Goal: Information Seeking & Learning: Learn about a topic

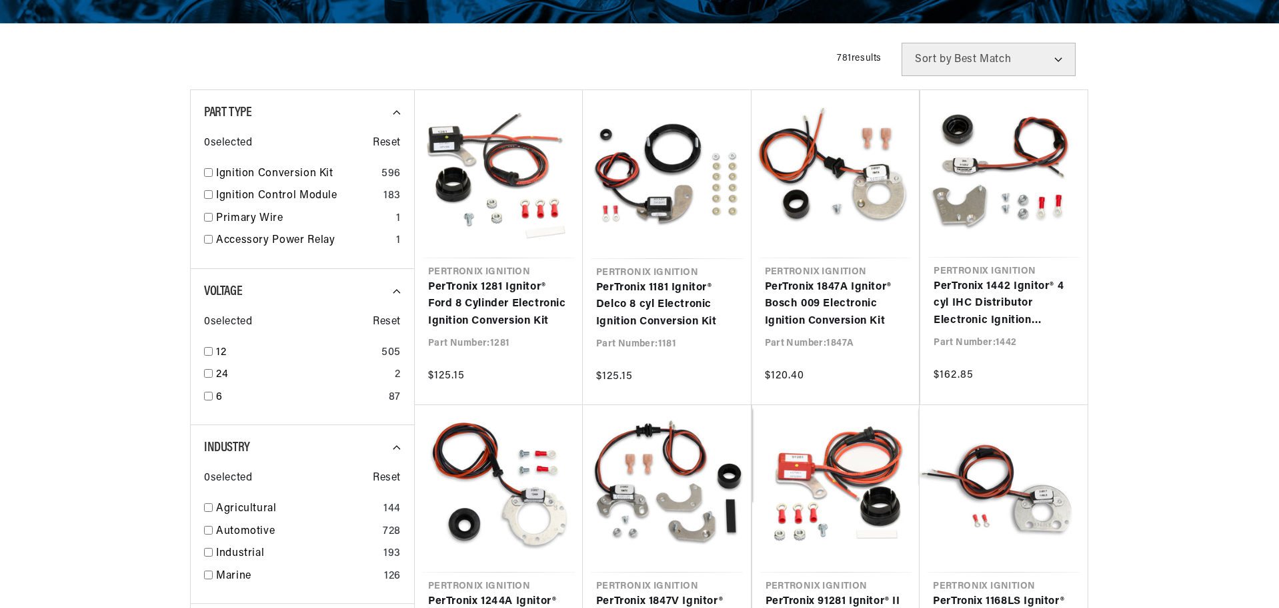
drag, startPoint x: 1176, startPoint y: 237, endPoint x: 1170, endPoint y: 265, distance: 28.8
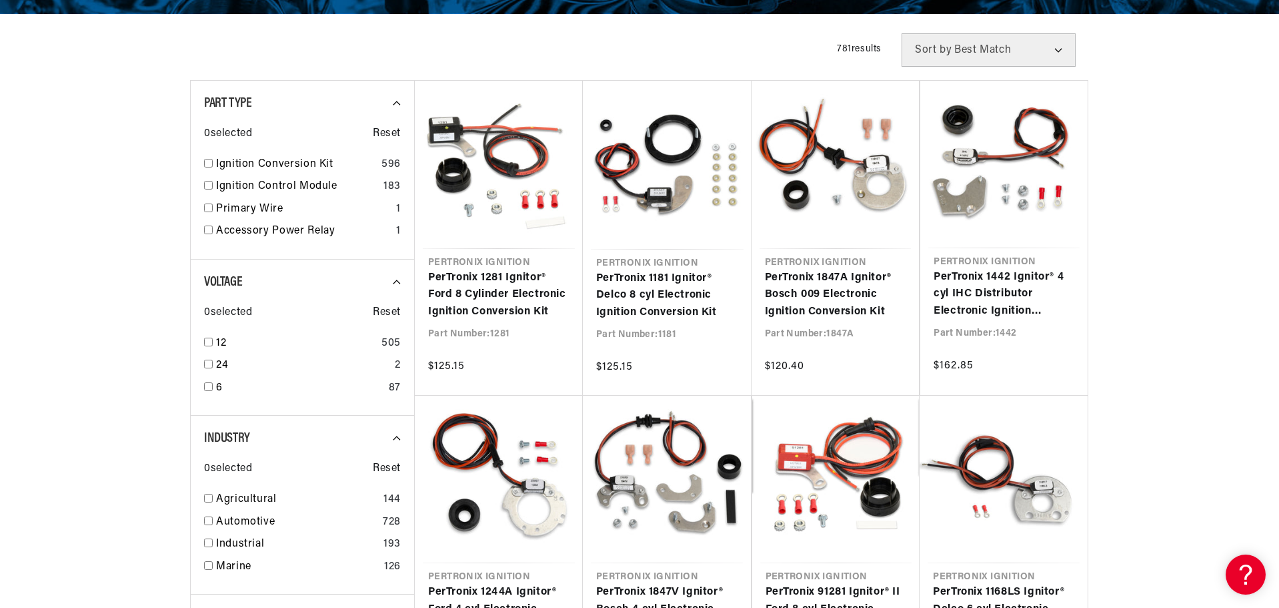
drag, startPoint x: 1200, startPoint y: 236, endPoint x: 1202, endPoint y: 253, distance: 16.8
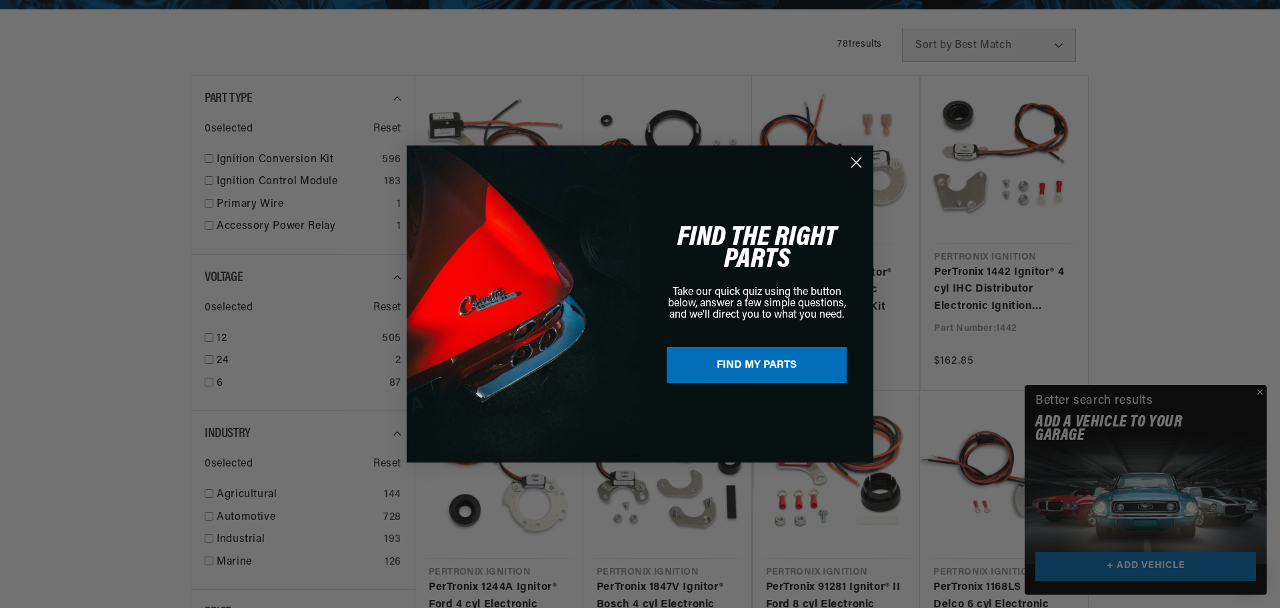
click at [1058, 230] on div "Close dialog FIND THE RIGHT PARTS Take our quick quiz using the button below, a…" at bounding box center [640, 304] width 1280 height 608
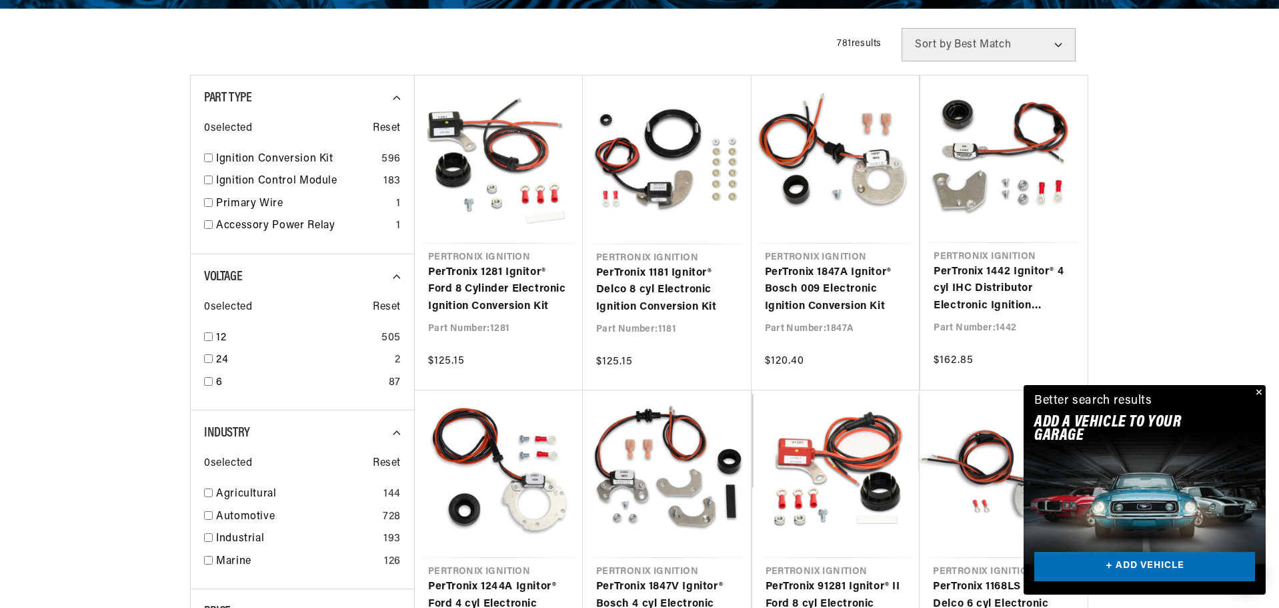
drag, startPoint x: 1170, startPoint y: 217, endPoint x: 1171, endPoint y: 236, distance: 19.4
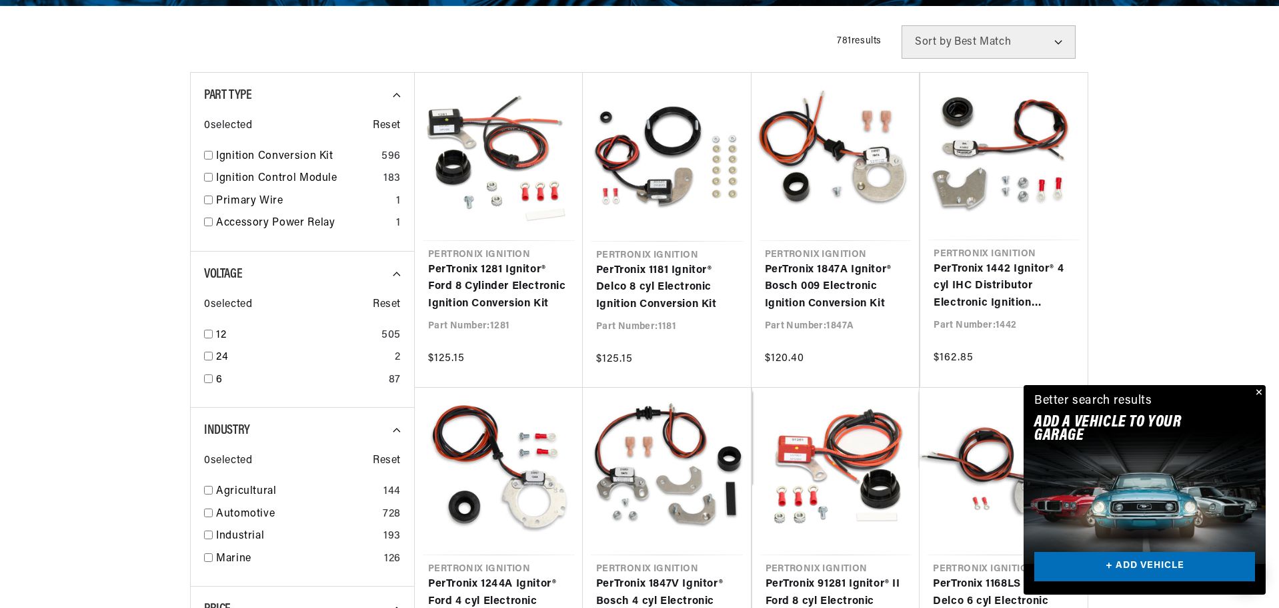
click at [1171, 236] on div at bounding box center [639, 555] width 1279 height 1060
click at [1258, 390] on button "Close" at bounding box center [1258, 393] width 16 height 16
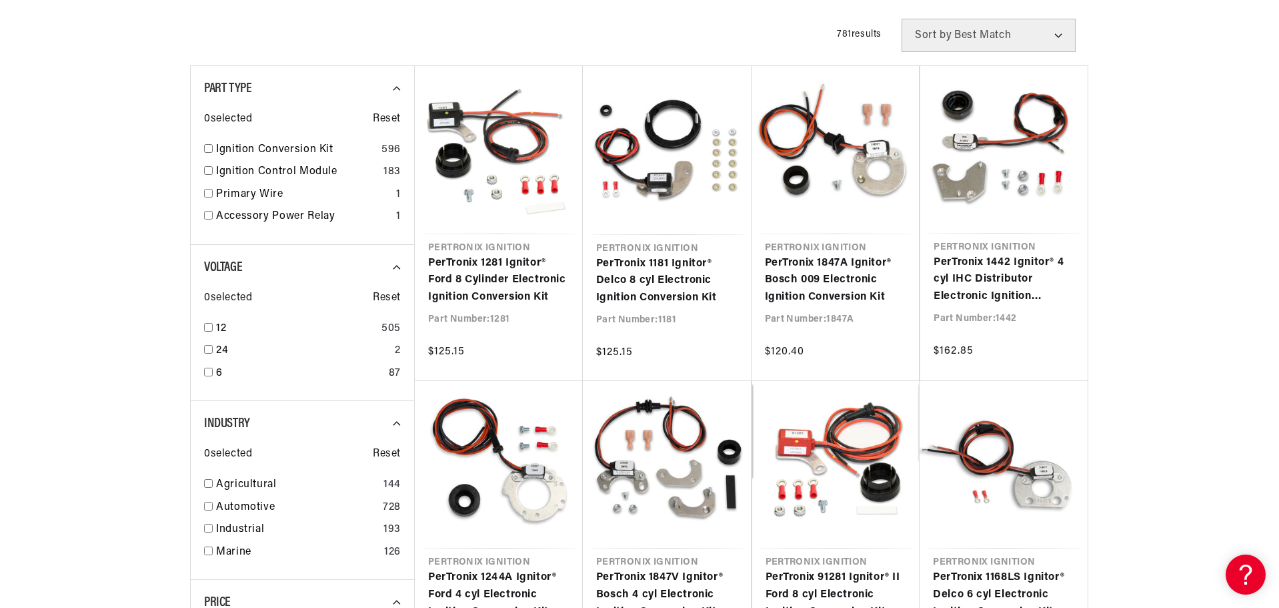
drag, startPoint x: 1216, startPoint y: 273, endPoint x: 1206, endPoint y: 289, distance: 18.0
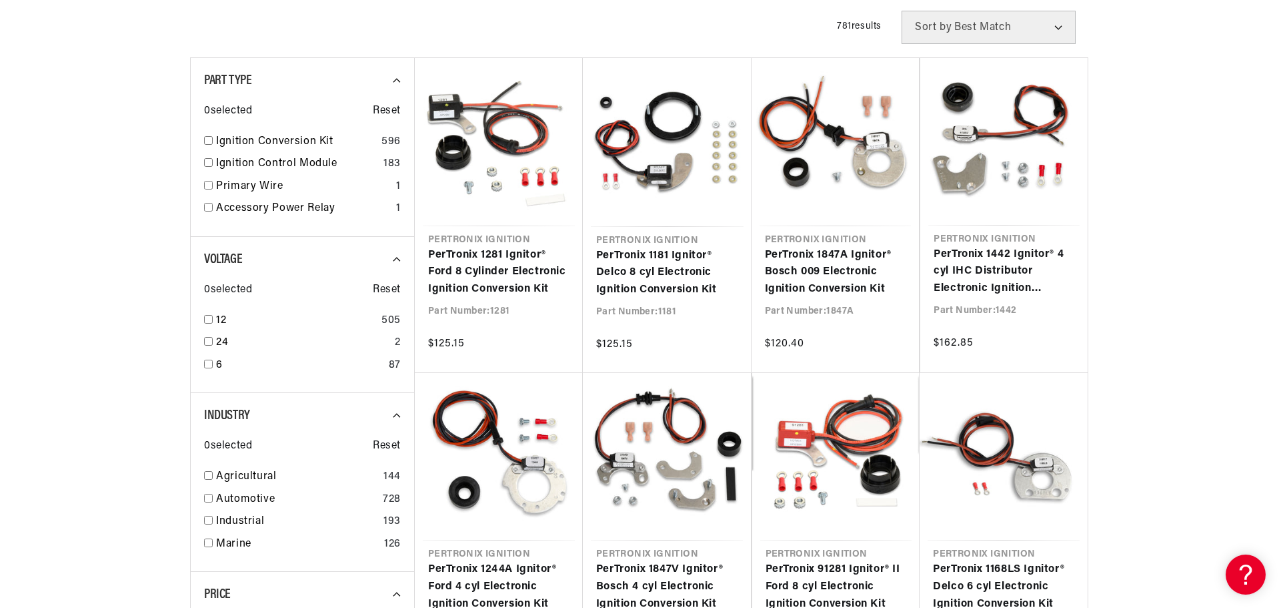
scroll to position [303, 0]
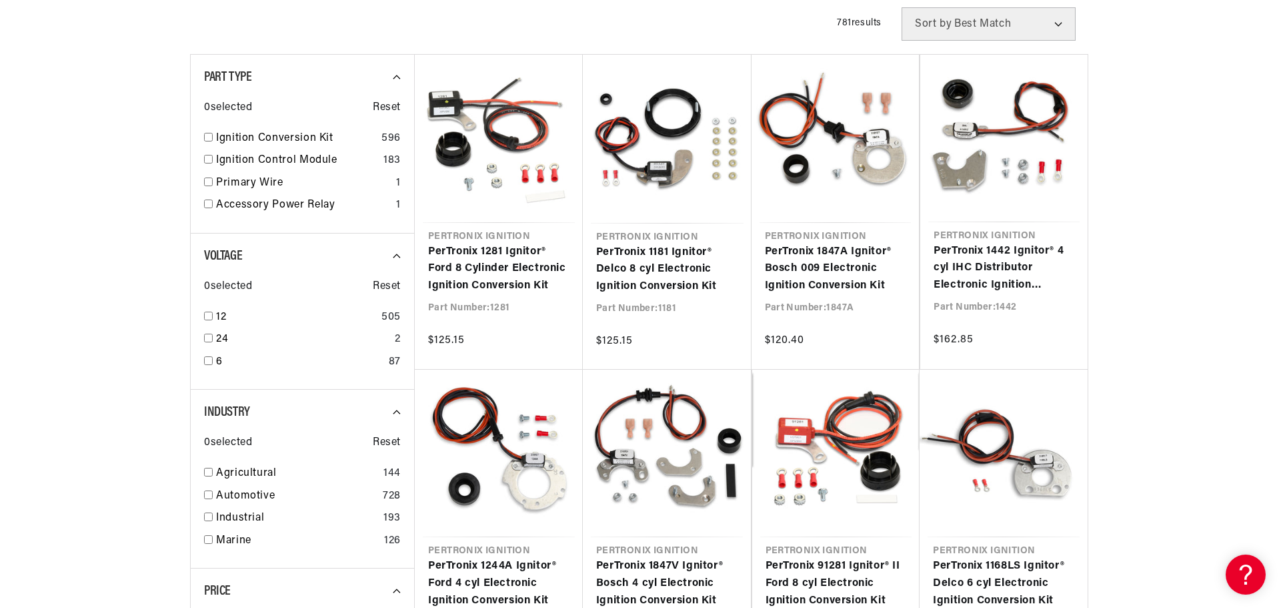
drag, startPoint x: 1211, startPoint y: 167, endPoint x: 1208, endPoint y: 181, distance: 13.6
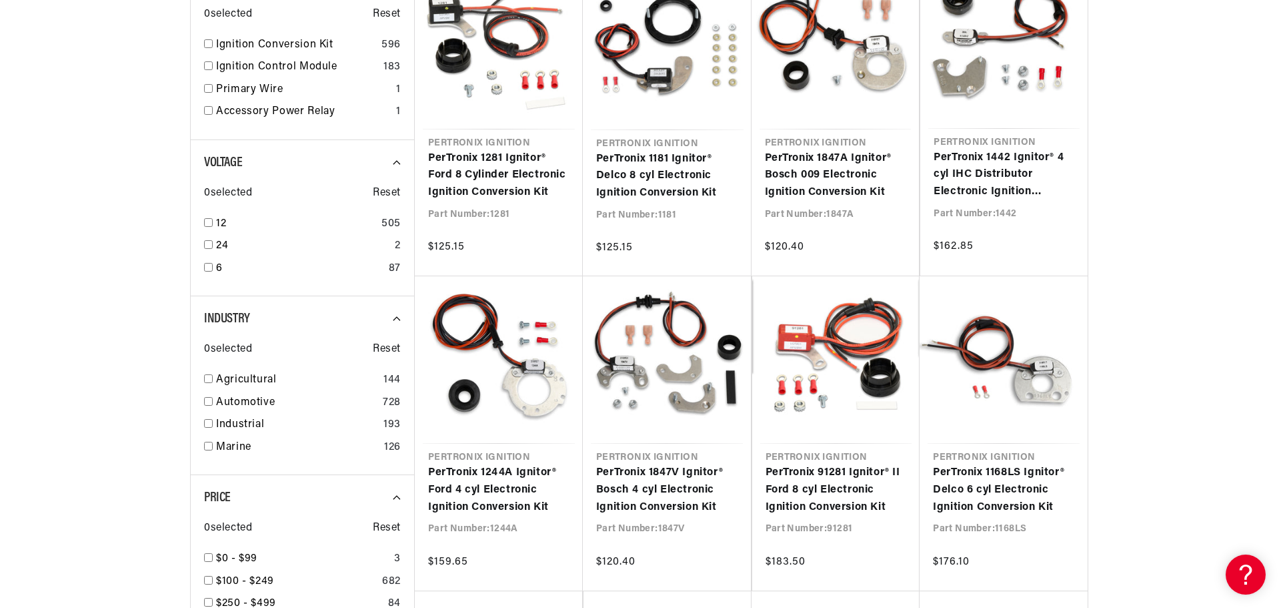
drag, startPoint x: 1208, startPoint y: 181, endPoint x: 1205, endPoint y: 204, distance: 23.6
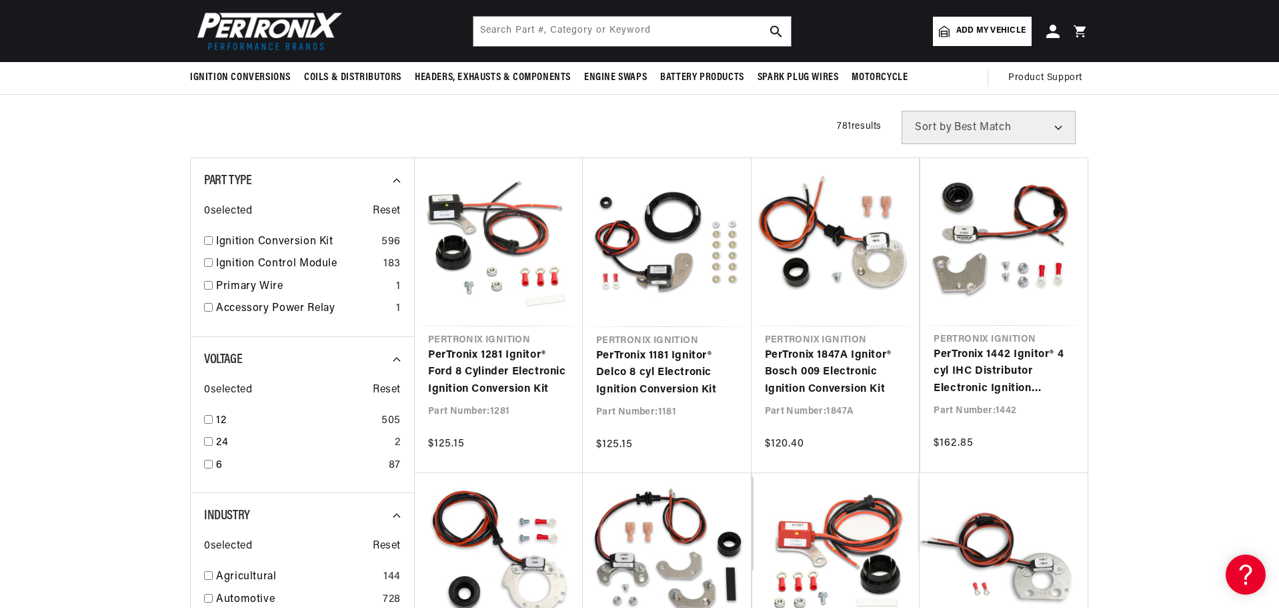
scroll to position [0, 0]
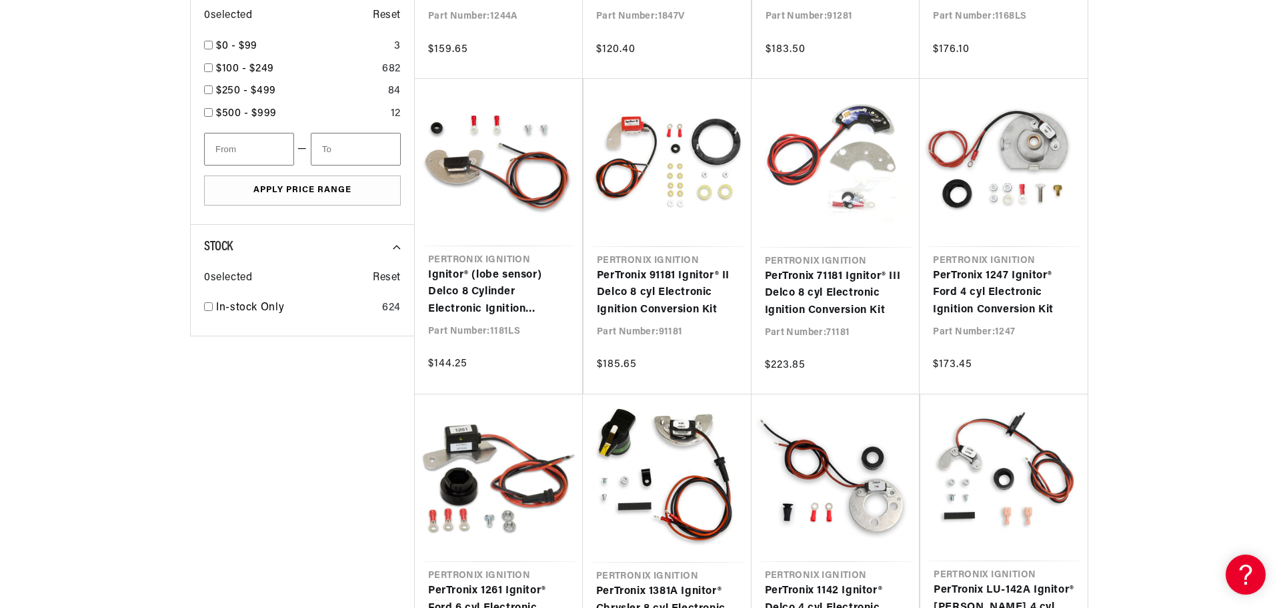
drag, startPoint x: 1202, startPoint y: 194, endPoint x: 1220, endPoint y: 141, distance: 56.5
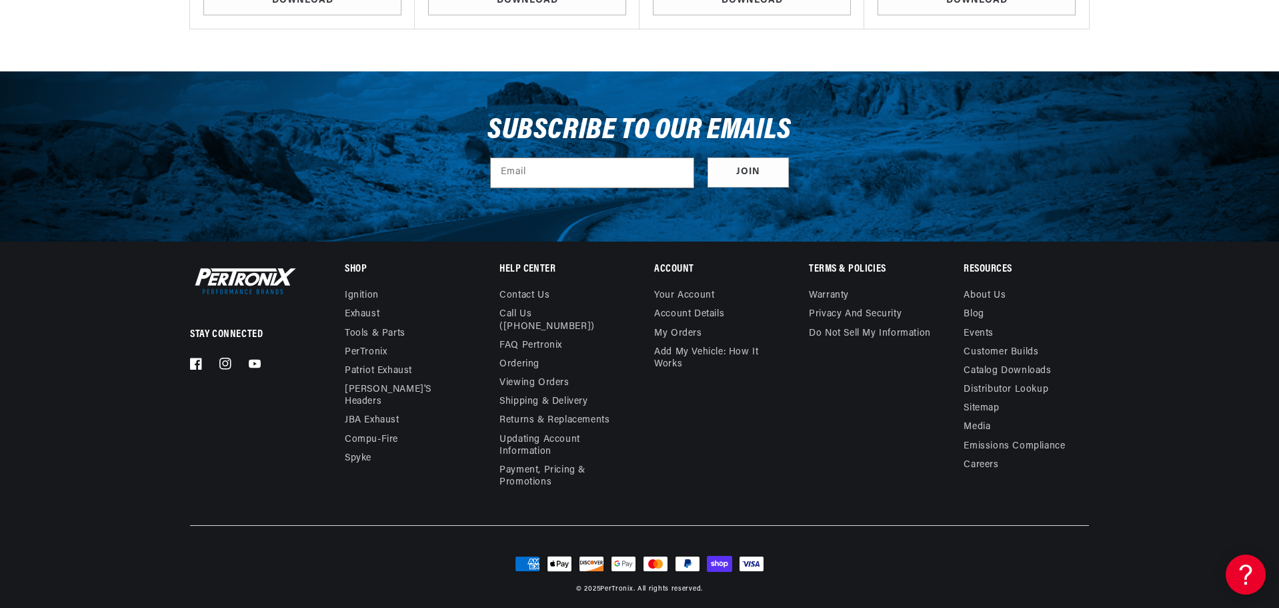
drag, startPoint x: 1220, startPoint y: 141, endPoint x: 1198, endPoint y: 383, distance: 243.7
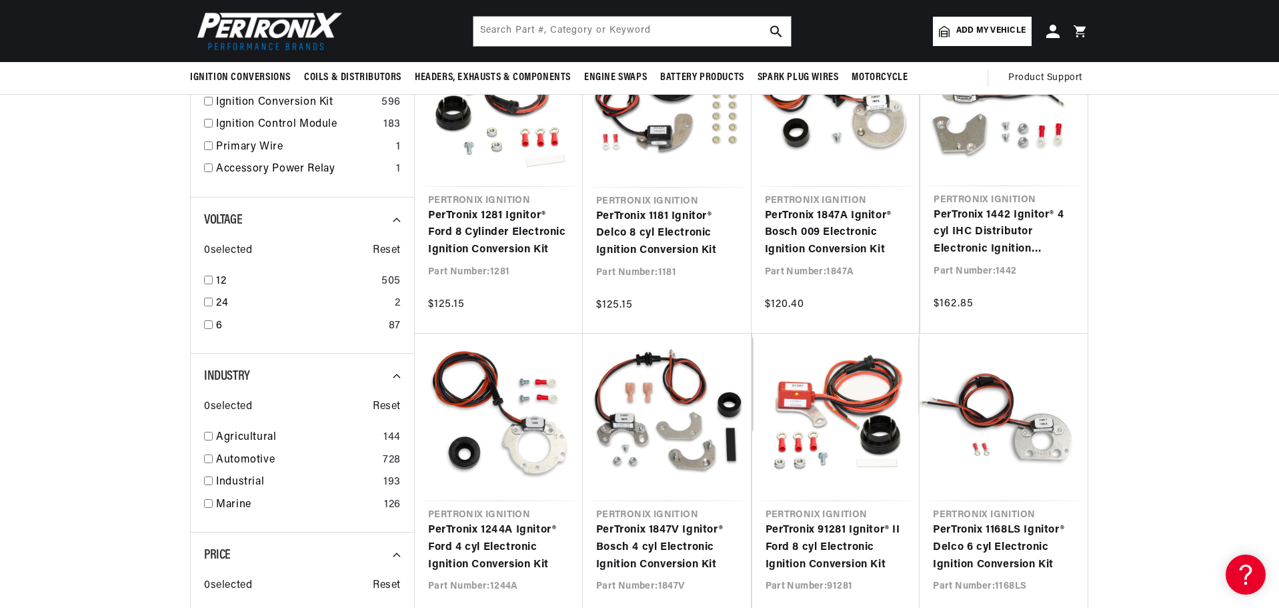
drag, startPoint x: 1201, startPoint y: 342, endPoint x: 1252, endPoint y: -23, distance: 368.4
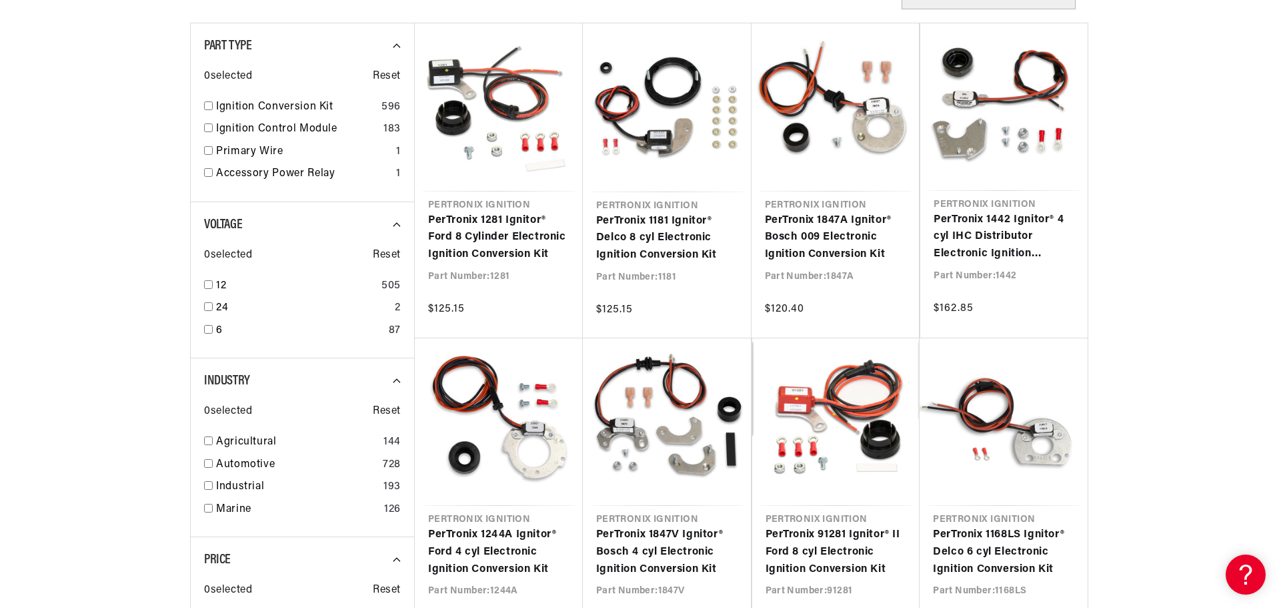
scroll to position [360, 0]
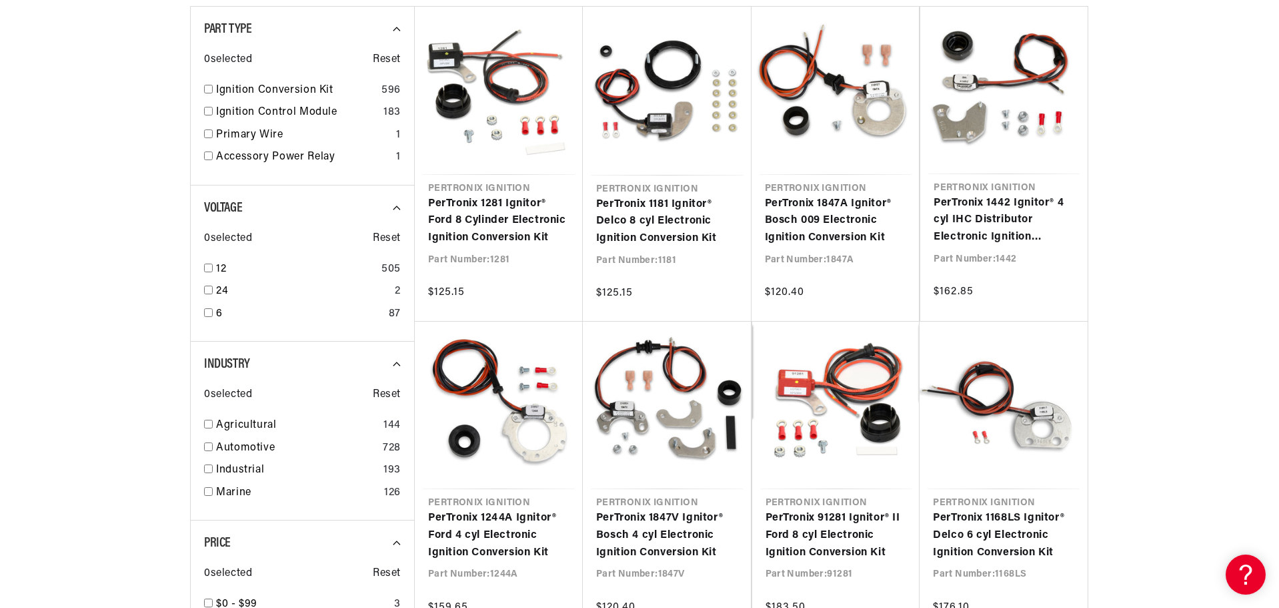
drag, startPoint x: 140, startPoint y: 139, endPoint x: 140, endPoint y: 186, distance: 47.3
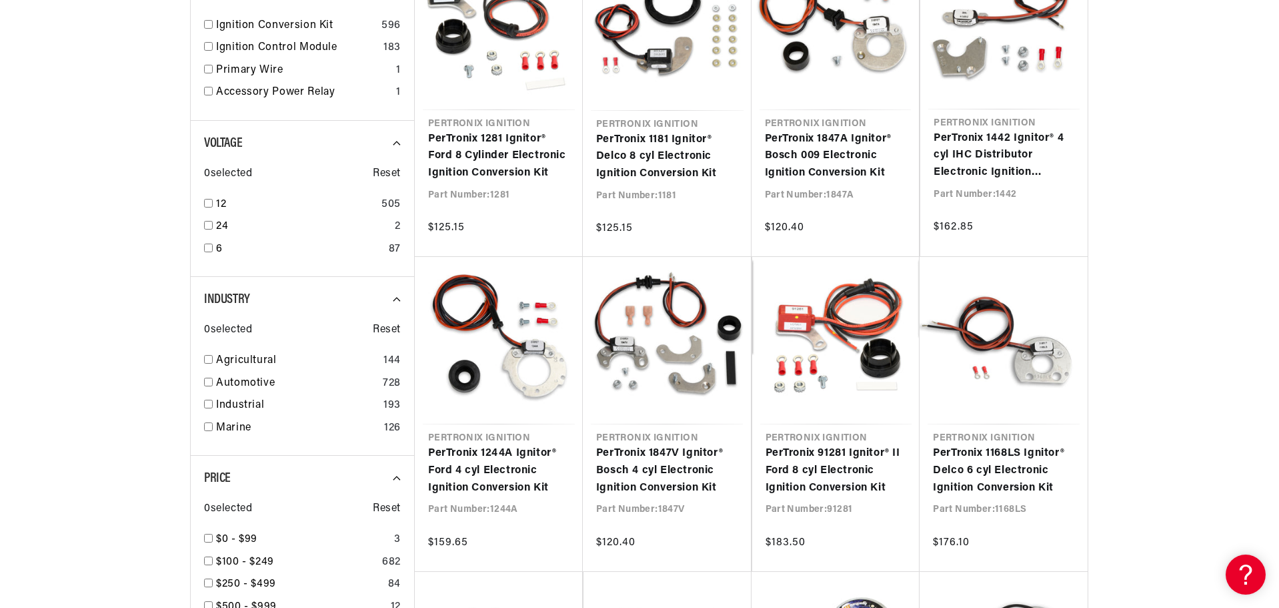
scroll to position [493, 0]
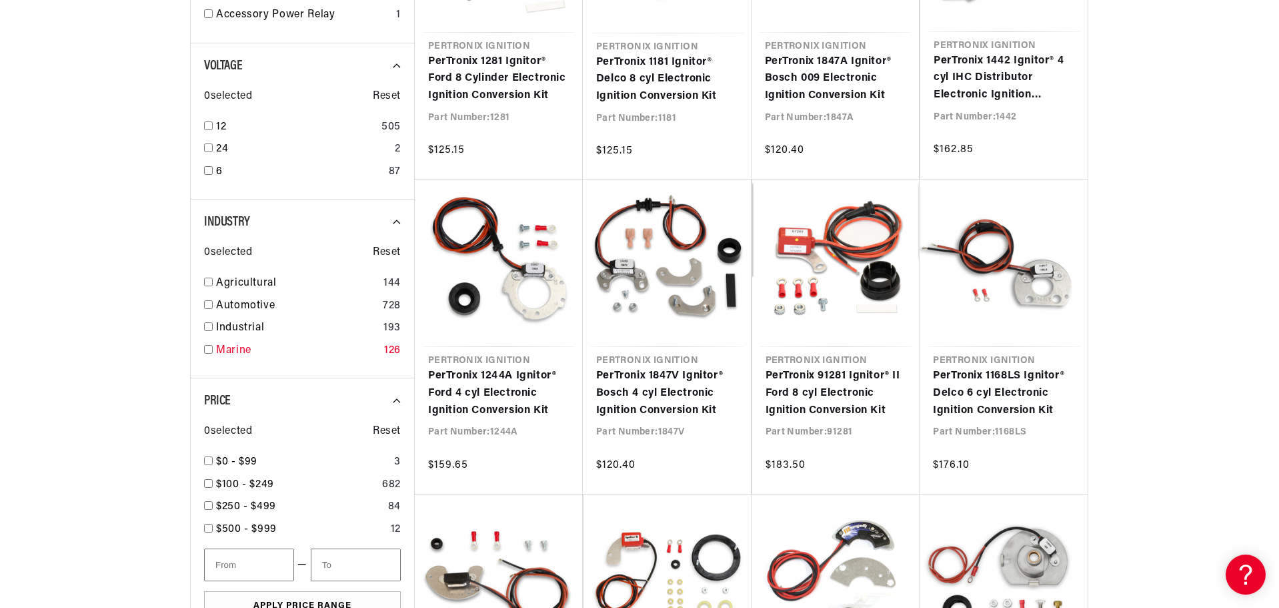
click at [206, 351] on input "checkbox" at bounding box center [208, 349] width 9 height 9
checkbox input "true"
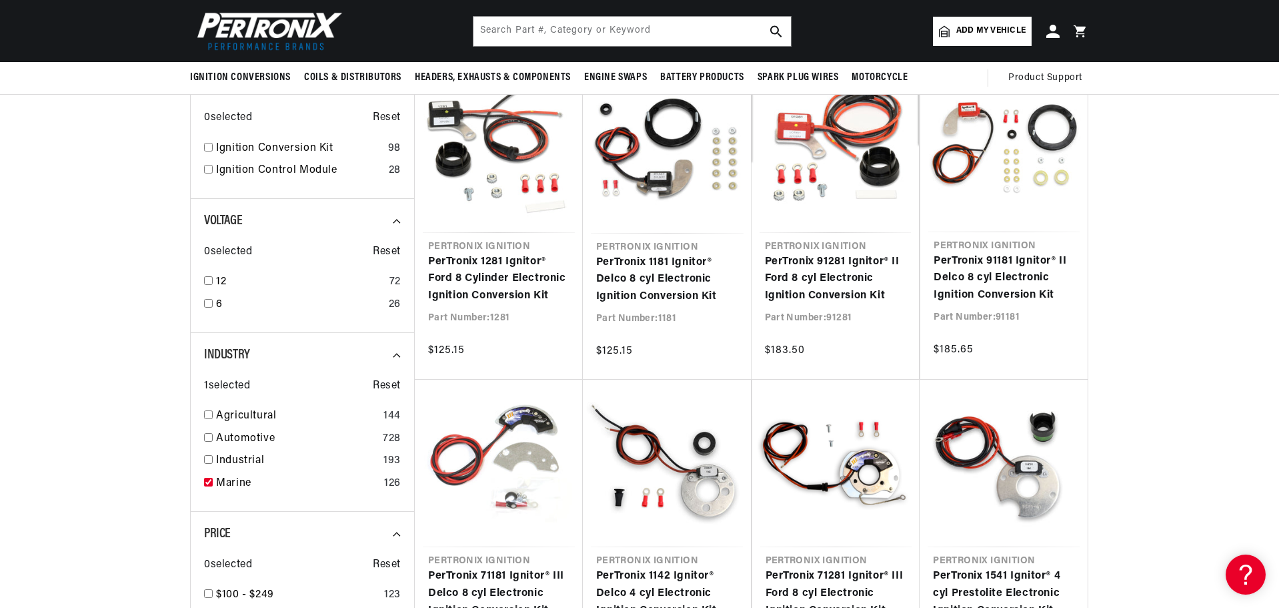
scroll to position [227, 0]
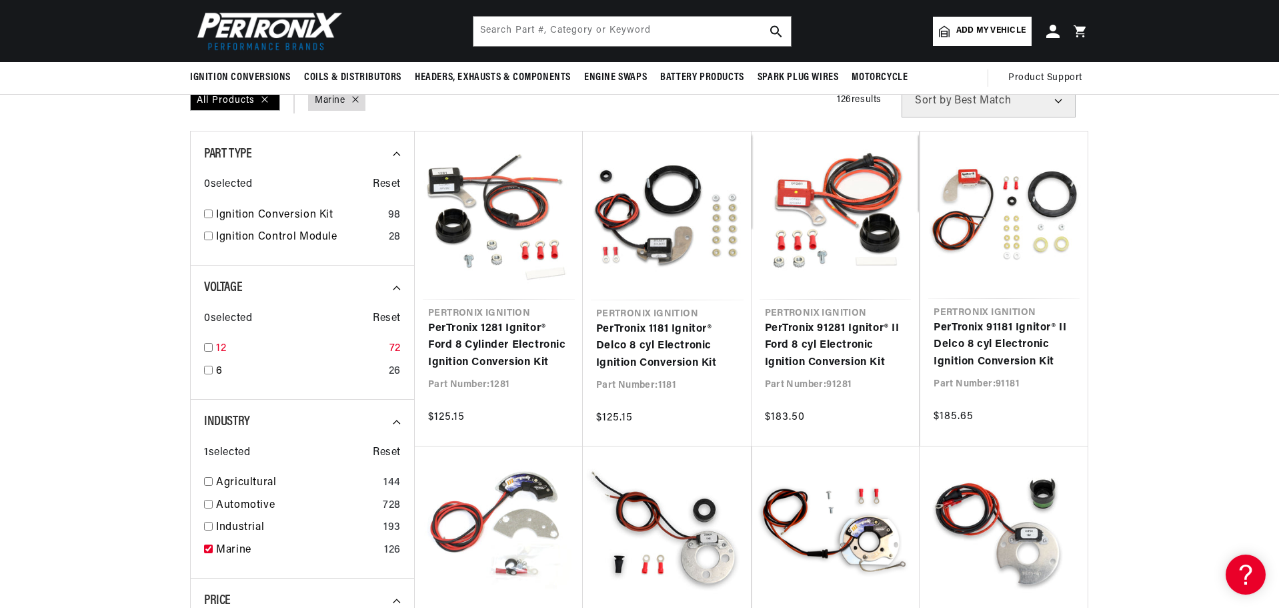
click at [209, 349] on input "checkbox" at bounding box center [208, 347] width 9 height 9
checkbox input "true"
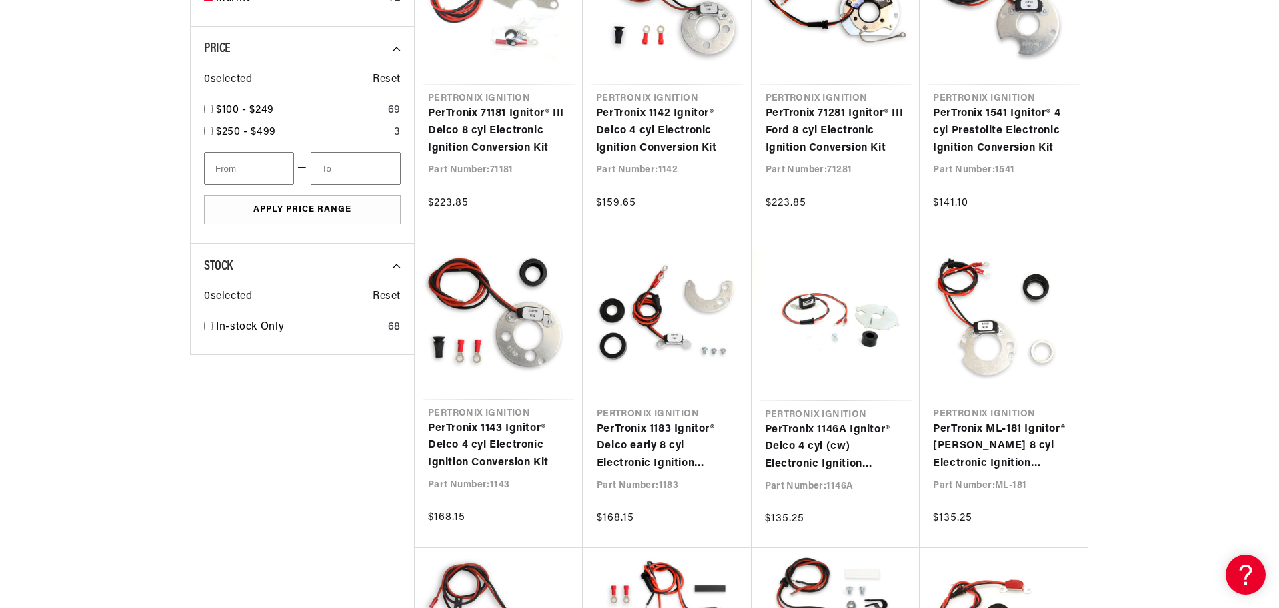
drag, startPoint x: 179, startPoint y: 353, endPoint x: 179, endPoint y: 333, distance: 20.0
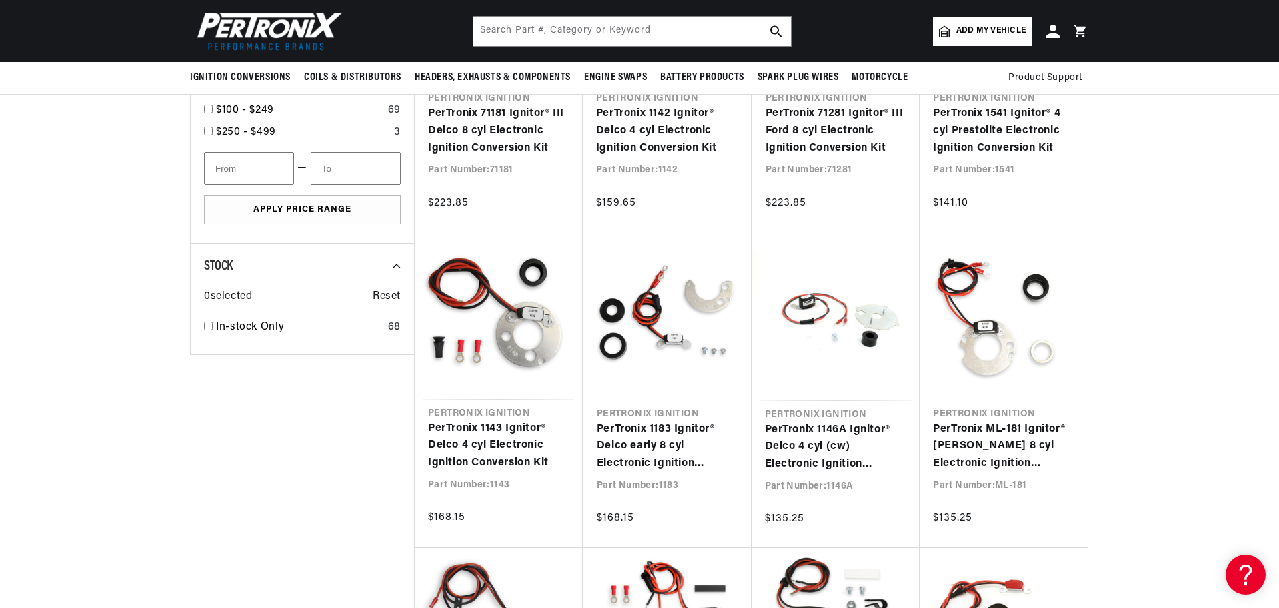
scroll to position [755, 0]
click at [208, 331] on div "In-stock Only 68" at bounding box center [302, 330] width 197 height 23
checkbox input "true"
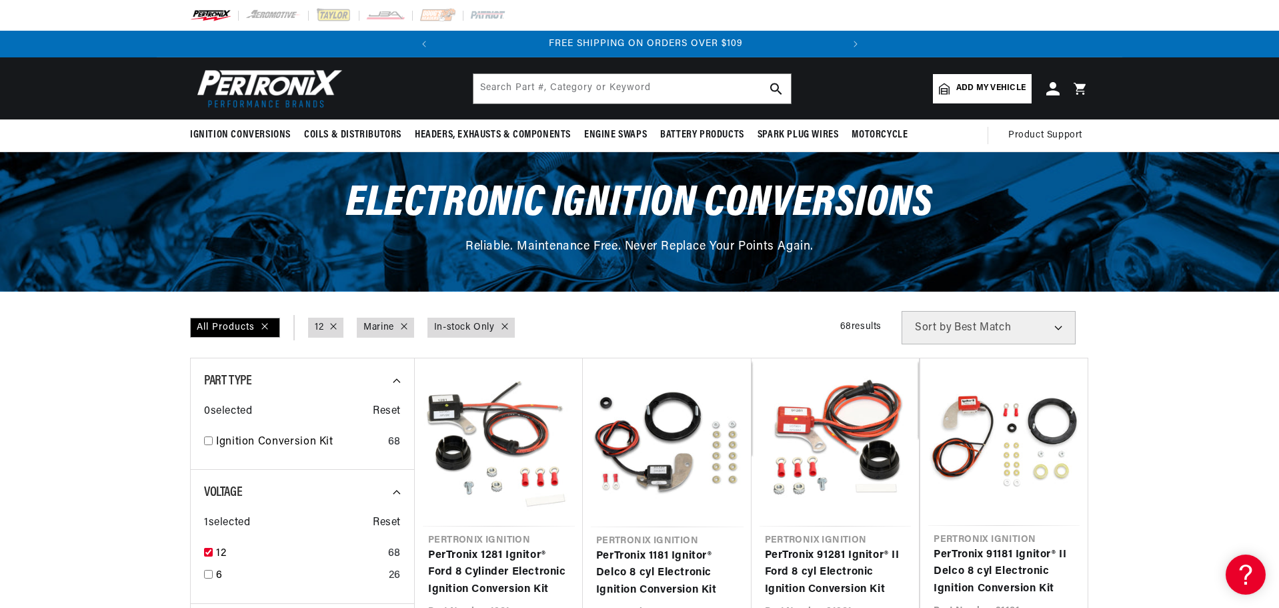
scroll to position [0, 404]
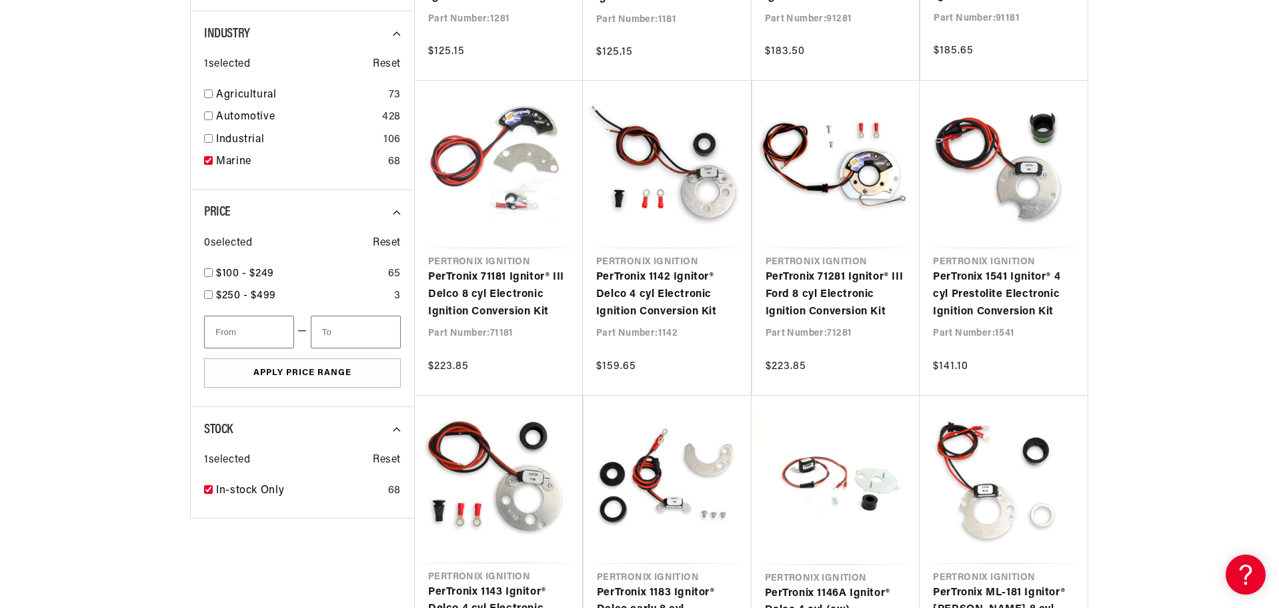
drag, startPoint x: 87, startPoint y: 333, endPoint x: 75, endPoint y: 410, distance: 78.3
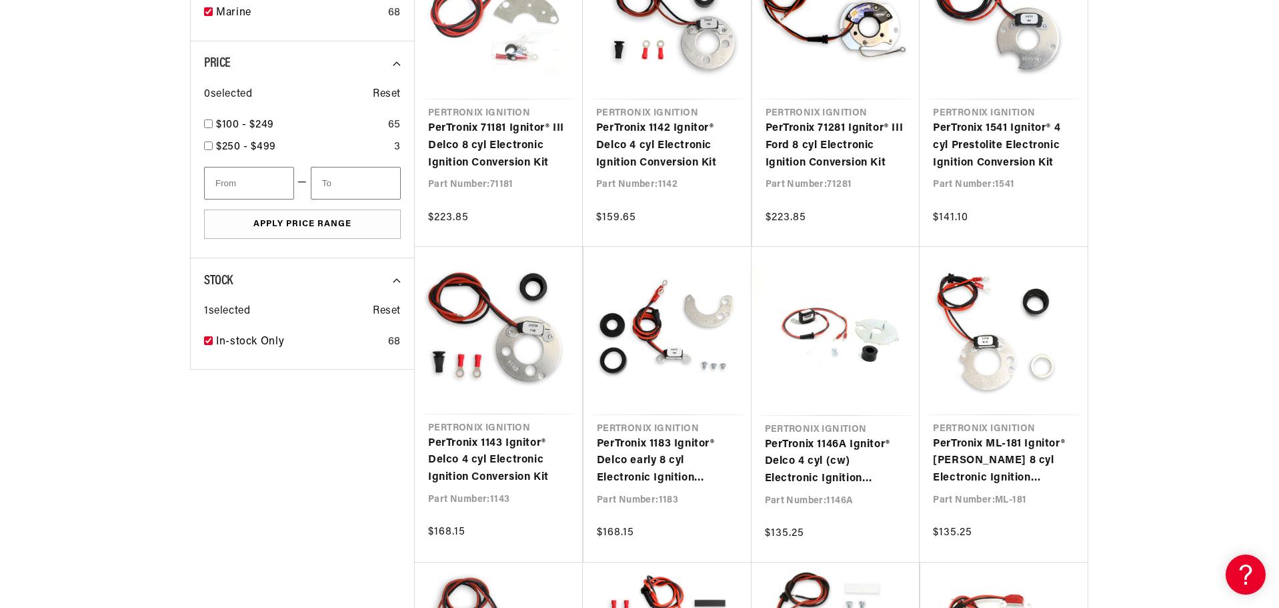
scroll to position [0, 0]
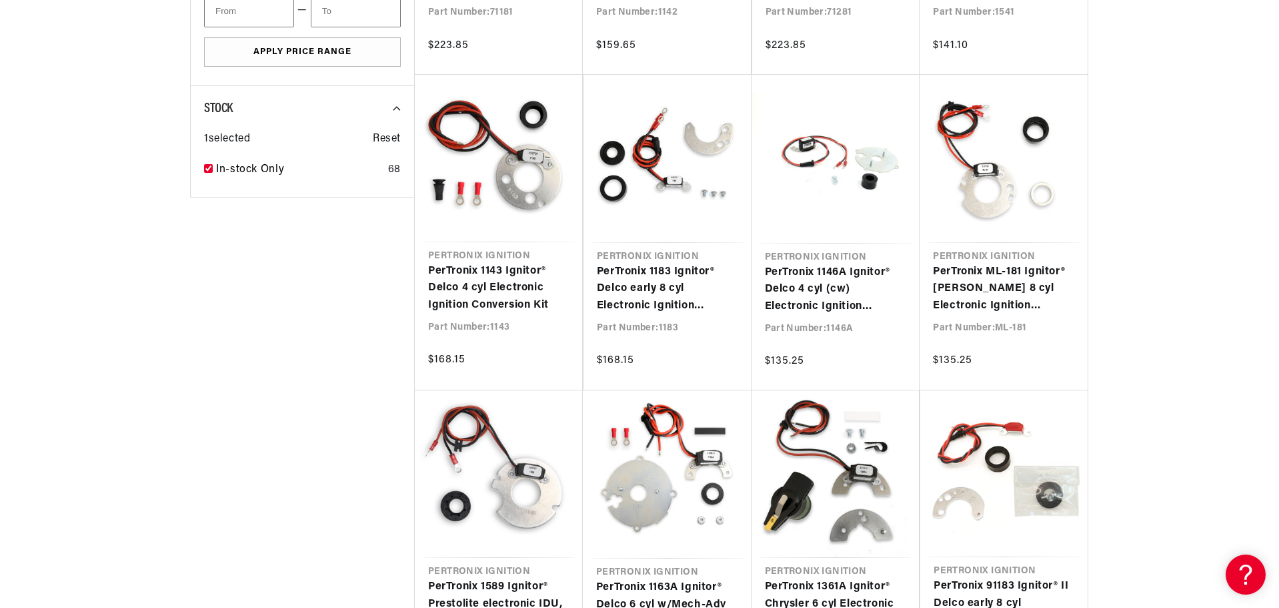
drag, startPoint x: 94, startPoint y: 350, endPoint x: 62, endPoint y: 405, distance: 63.9
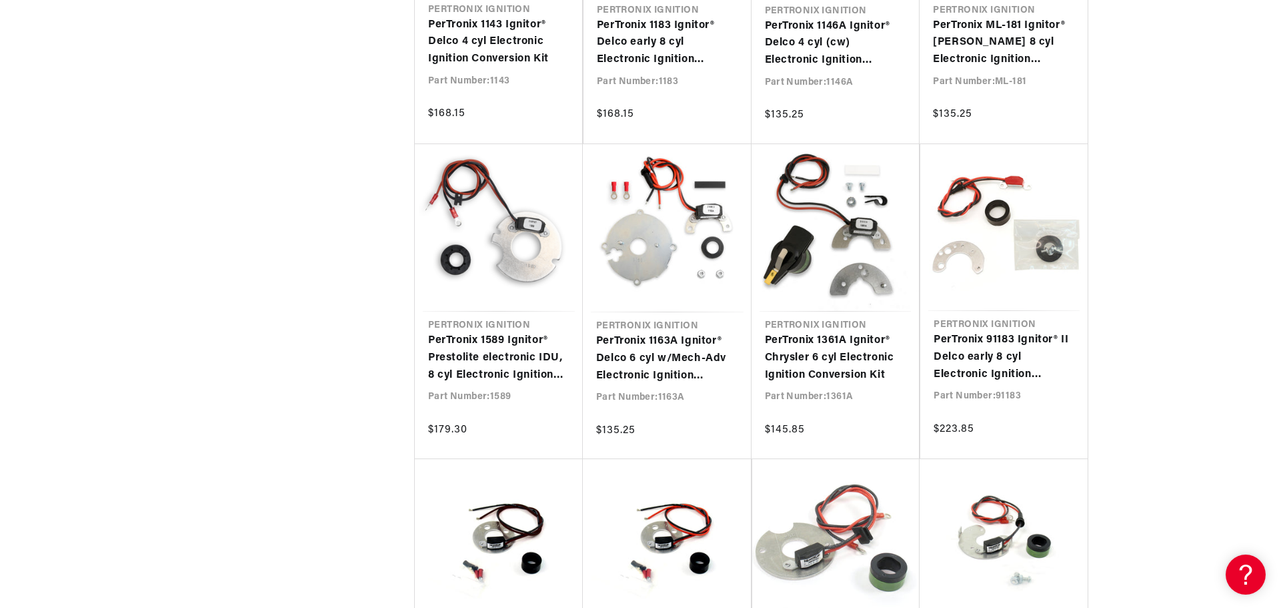
drag, startPoint x: 87, startPoint y: 353, endPoint x: 81, endPoint y: 378, distance: 26.2
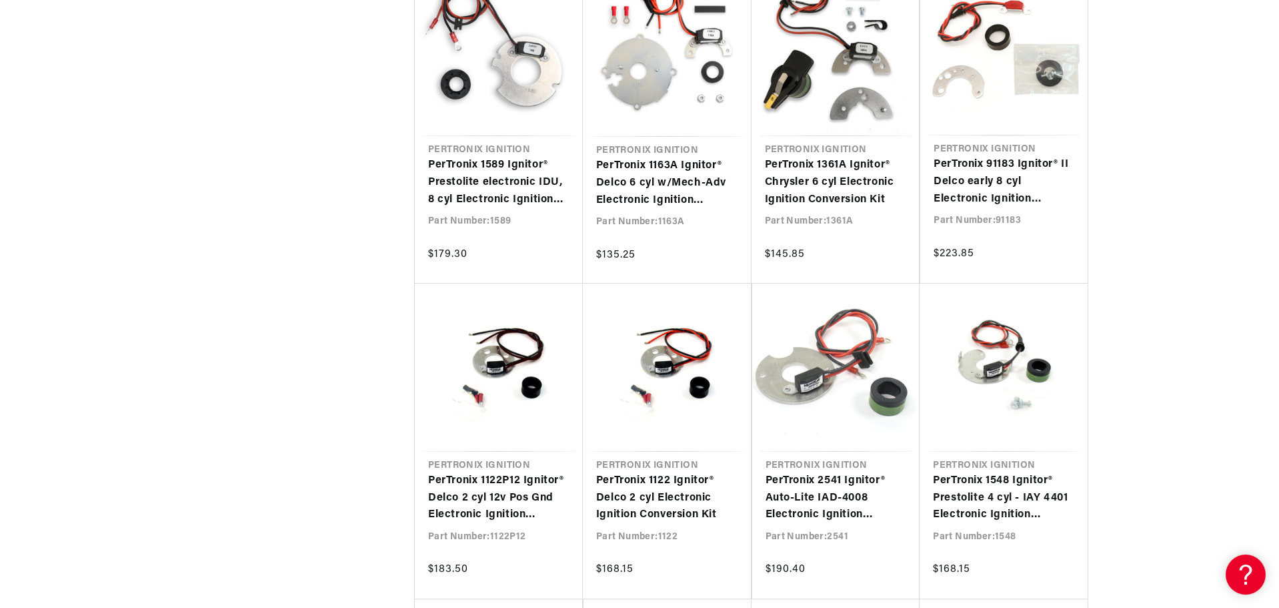
drag, startPoint x: 135, startPoint y: 320, endPoint x: 95, endPoint y: 386, distance: 77.2
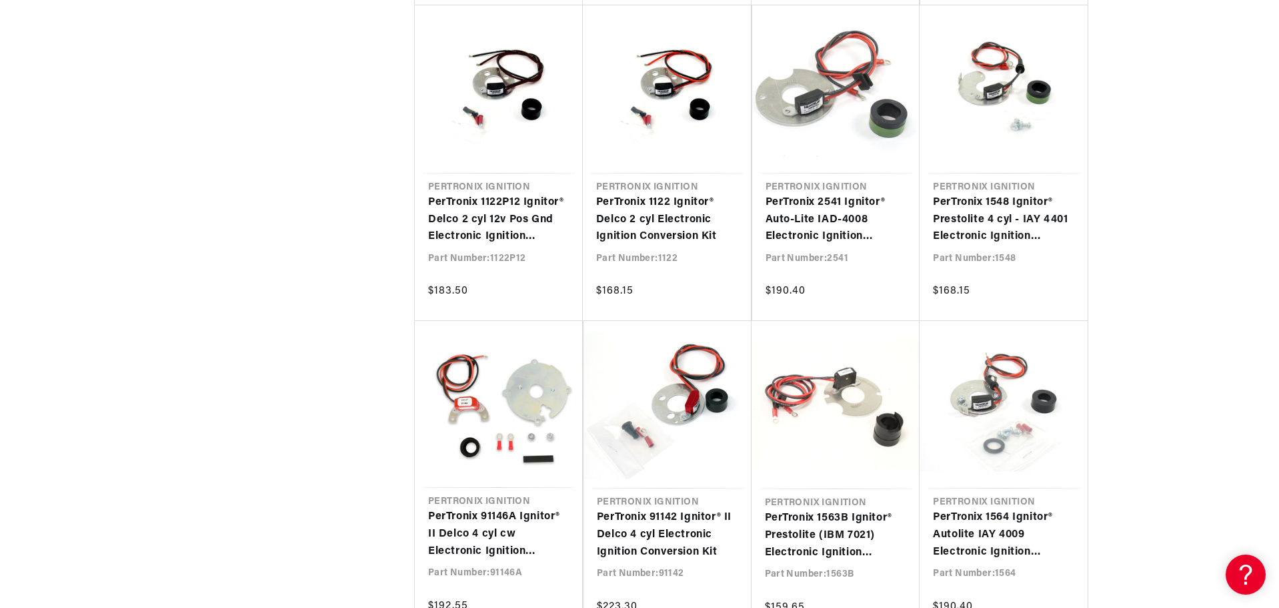
drag, startPoint x: 109, startPoint y: 342, endPoint x: 101, endPoint y: 359, distance: 18.8
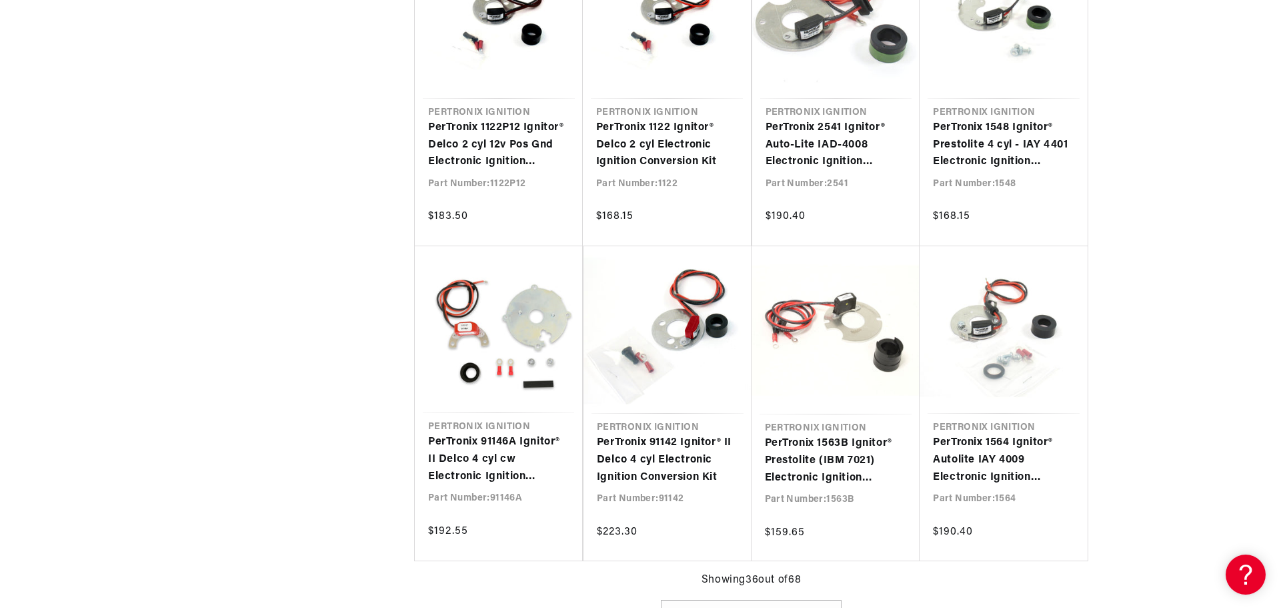
drag, startPoint x: 257, startPoint y: 269, endPoint x: 255, endPoint y: 311, distance: 42.1
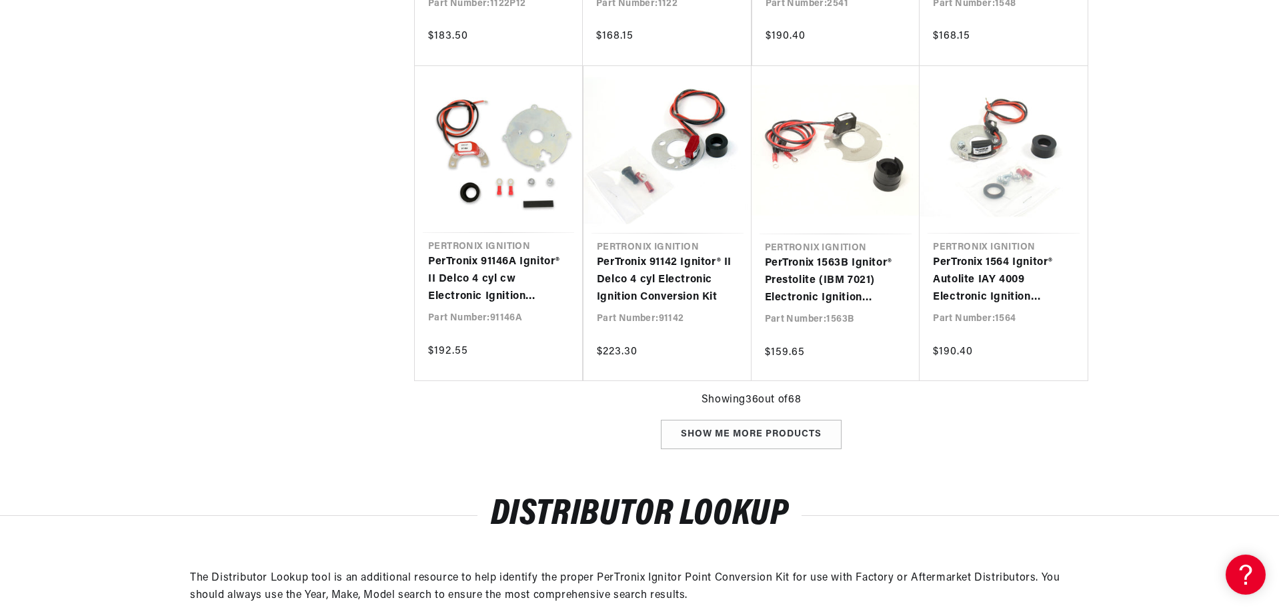
drag, startPoint x: 239, startPoint y: 334, endPoint x: 211, endPoint y: 438, distance: 107.7
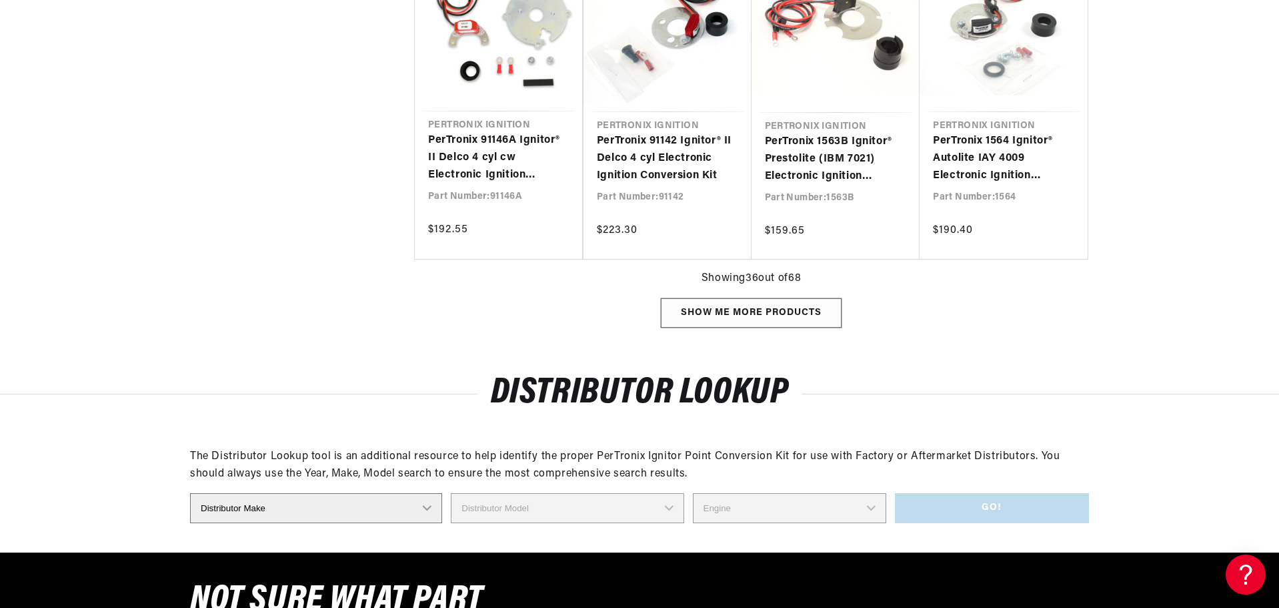
click at [809, 319] on div "Show me more products" at bounding box center [751, 313] width 181 height 30
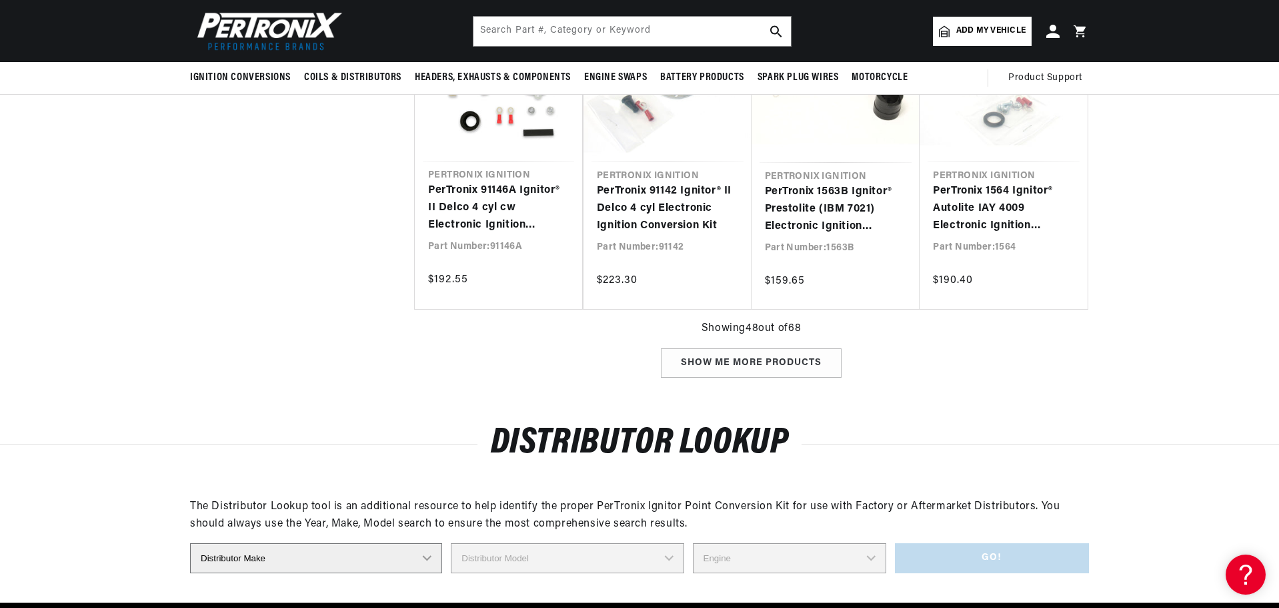
drag, startPoint x: 290, startPoint y: 240, endPoint x: 291, endPoint y: 229, distance: 10.7
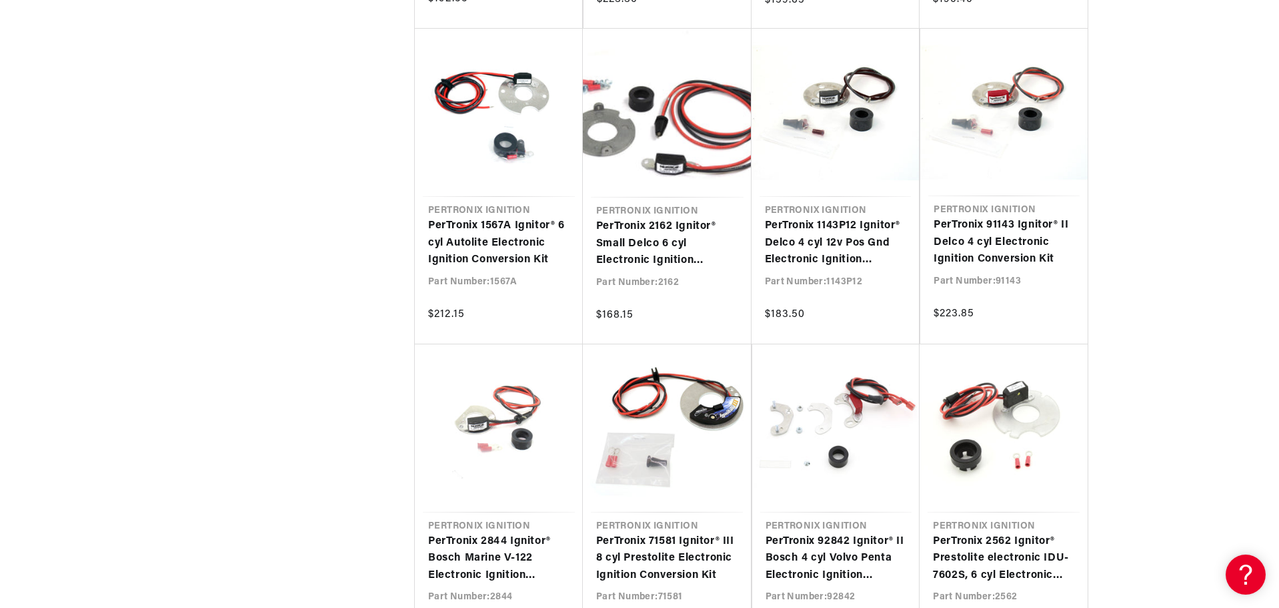
drag, startPoint x: 228, startPoint y: 274, endPoint x: 204, endPoint y: 308, distance: 41.6
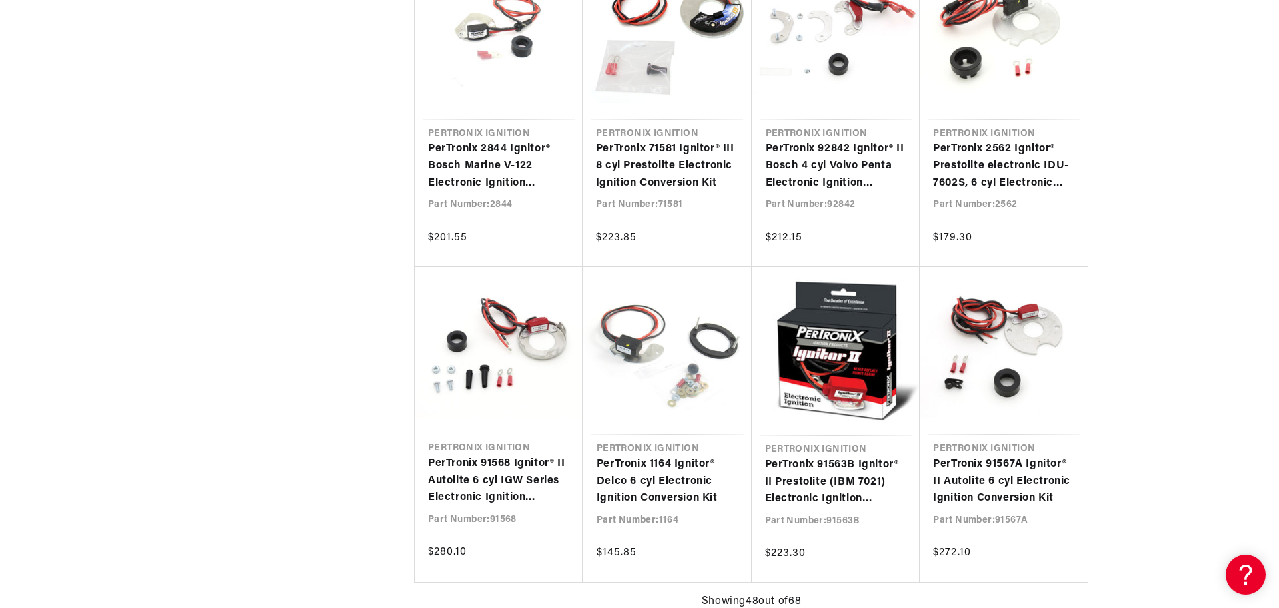
drag, startPoint x: 204, startPoint y: 269, endPoint x: 189, endPoint y: 311, distance: 44.1
